Goal: Task Accomplishment & Management: Manage account settings

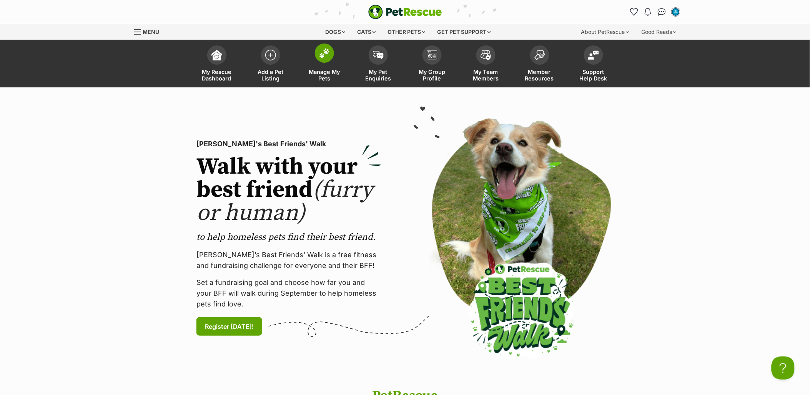
click at [340, 51] on link "Manage My Pets" at bounding box center [325, 65] width 54 height 46
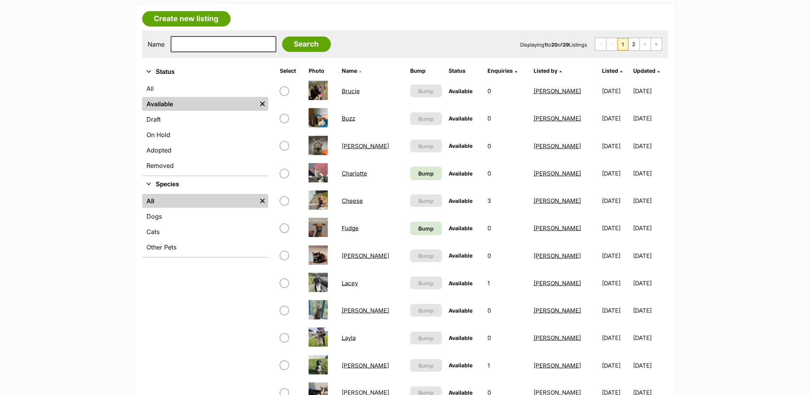
scroll to position [128, 0]
click at [418, 174] on span "Bump" at bounding box center [425, 173] width 15 height 8
click at [407, 214] on td "Bump" at bounding box center [426, 227] width 38 height 27
click at [410, 221] on link "Bump" at bounding box center [426, 227] width 32 height 13
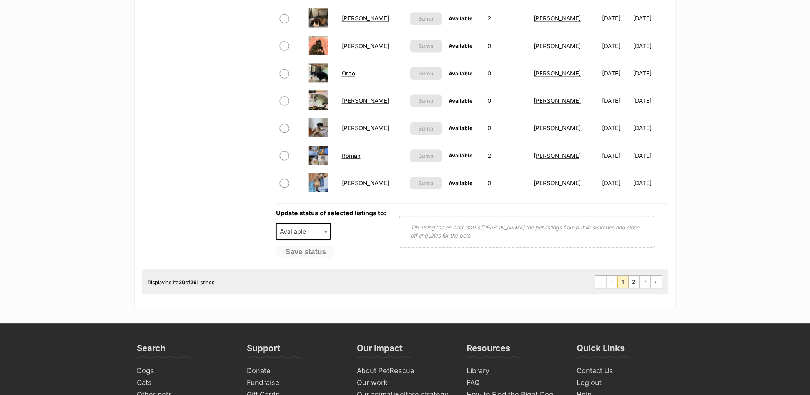
scroll to position [598, 0]
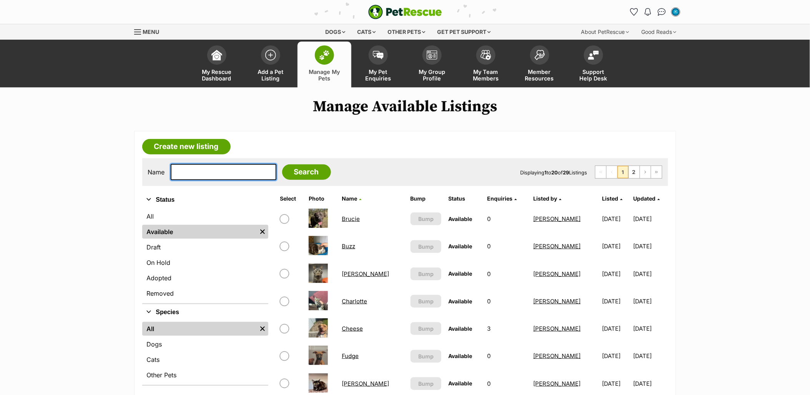
click at [208, 173] on input "text" at bounding box center [224, 172] width 106 height 16
type input "reyner"
click at [282, 164] on input "Search" at bounding box center [306, 171] width 49 height 15
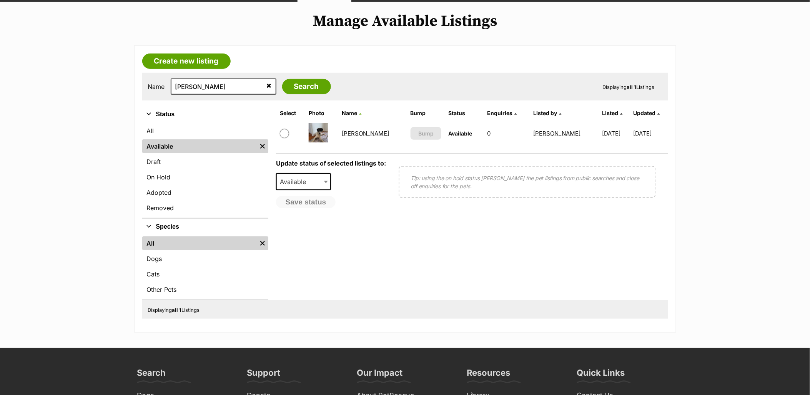
click at [355, 131] on link "Reyner" at bounding box center [365, 133] width 47 height 7
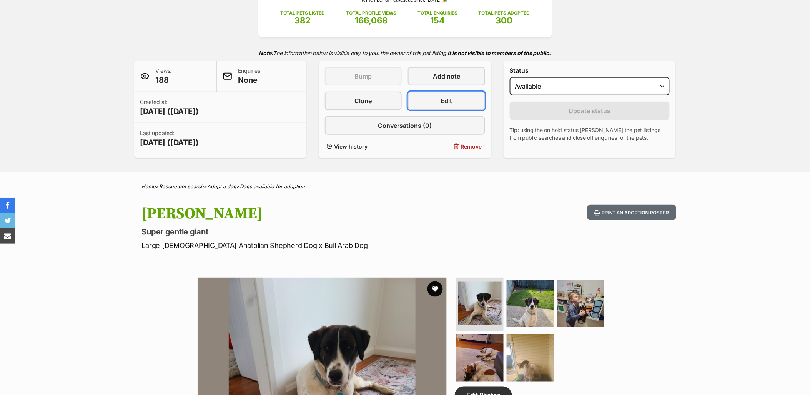
click at [470, 98] on link "Edit" at bounding box center [446, 101] width 77 height 18
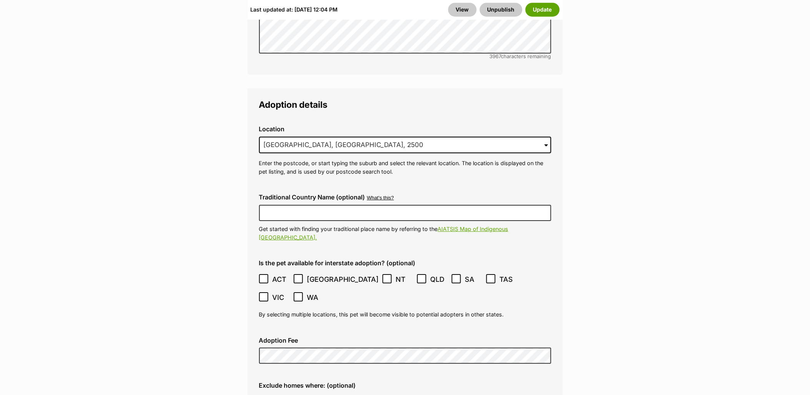
scroll to position [2008, 0]
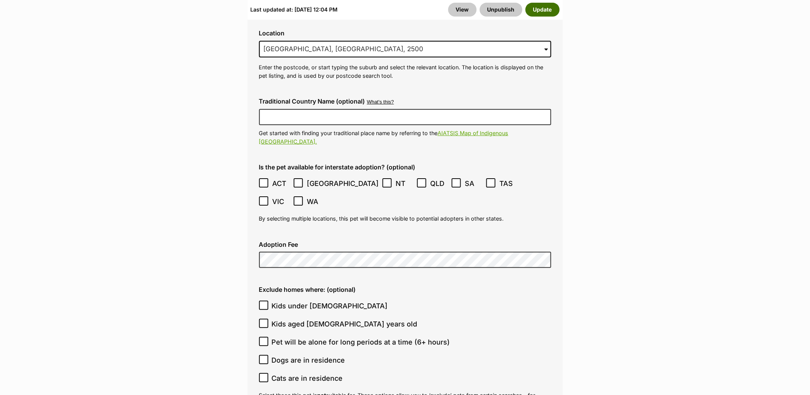
click at [543, 9] on button "Update" at bounding box center [543, 10] width 34 height 14
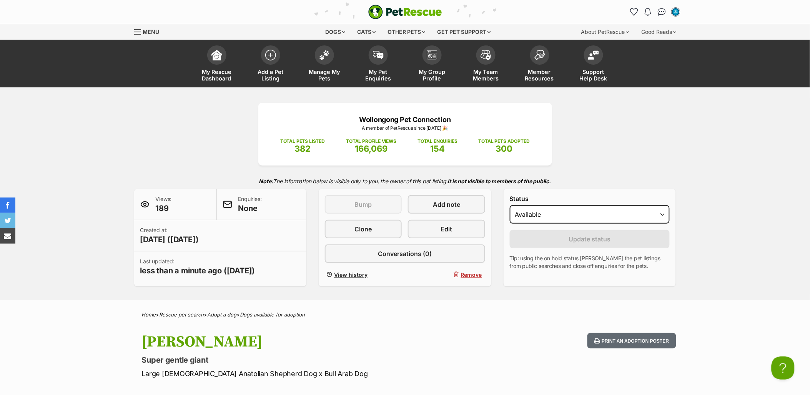
scroll to position [128, 0]
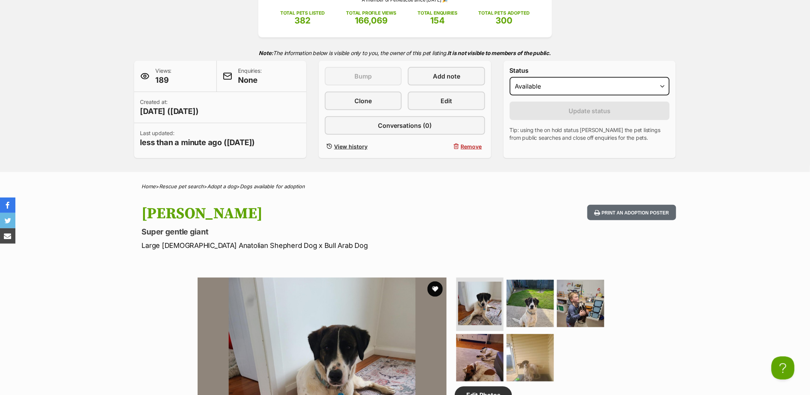
drag, startPoint x: 683, startPoint y: 170, endPoint x: 670, endPoint y: 166, distance: 13.7
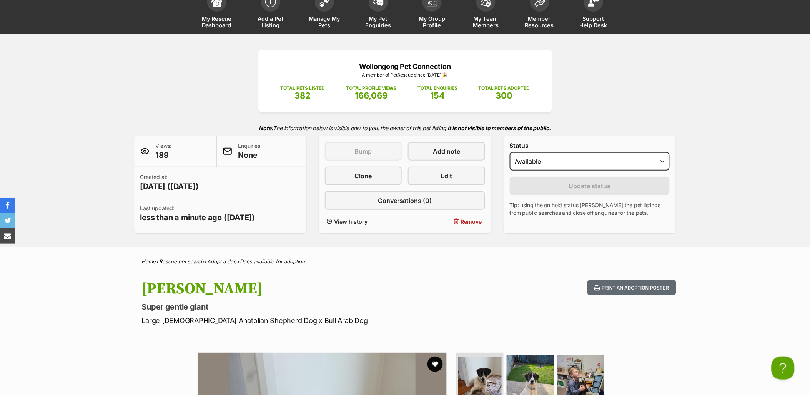
scroll to position [0, 0]
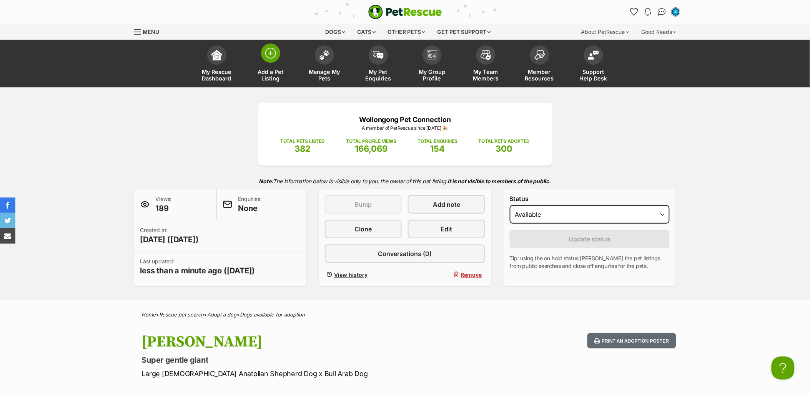
drag, startPoint x: 324, startPoint y: 58, endPoint x: 260, endPoint y: 68, distance: 64.9
click at [324, 58] on span at bounding box center [324, 54] width 19 height 19
